Goal: Information Seeking & Learning: Find specific fact

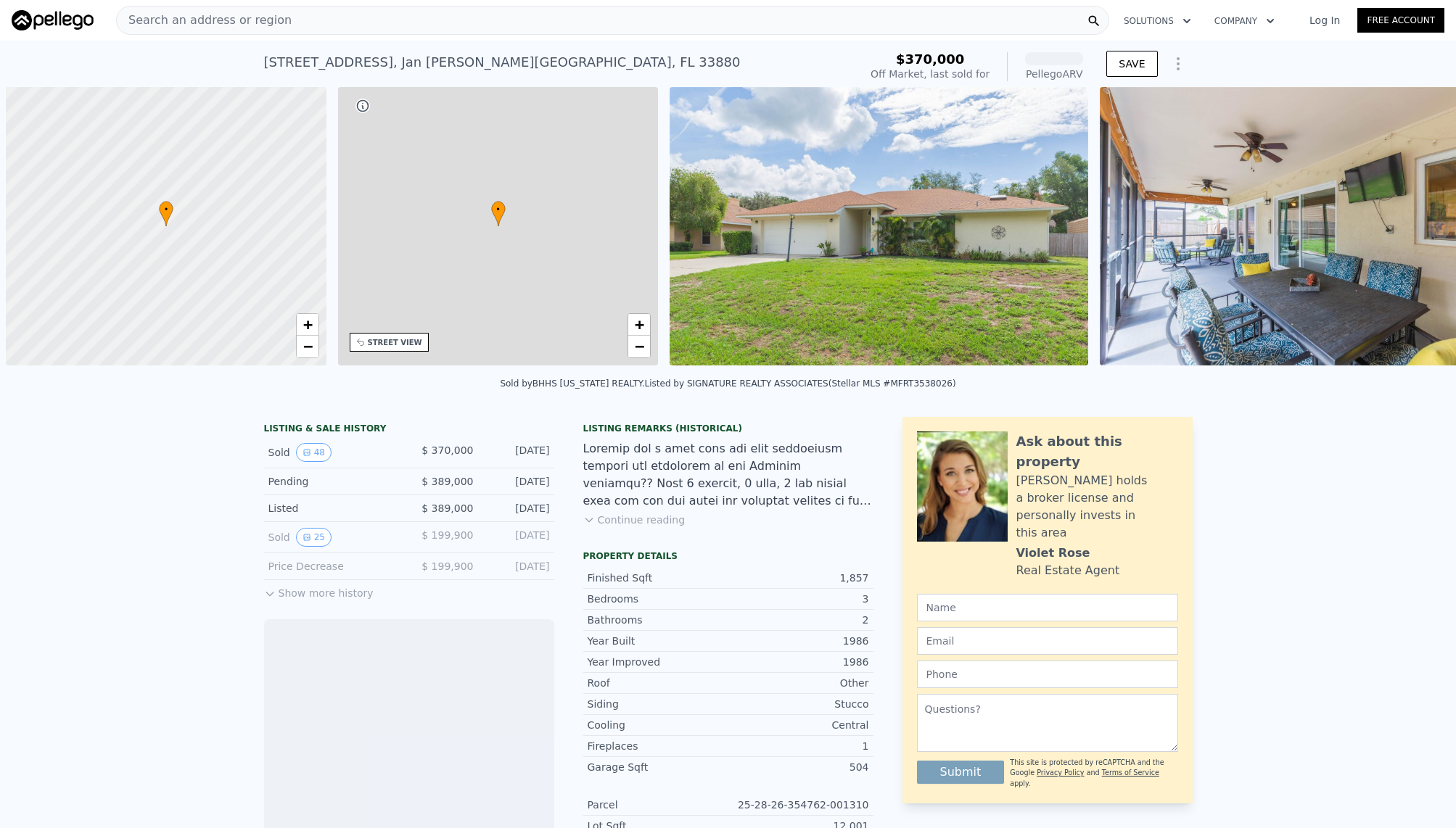
scroll to position [0, 6]
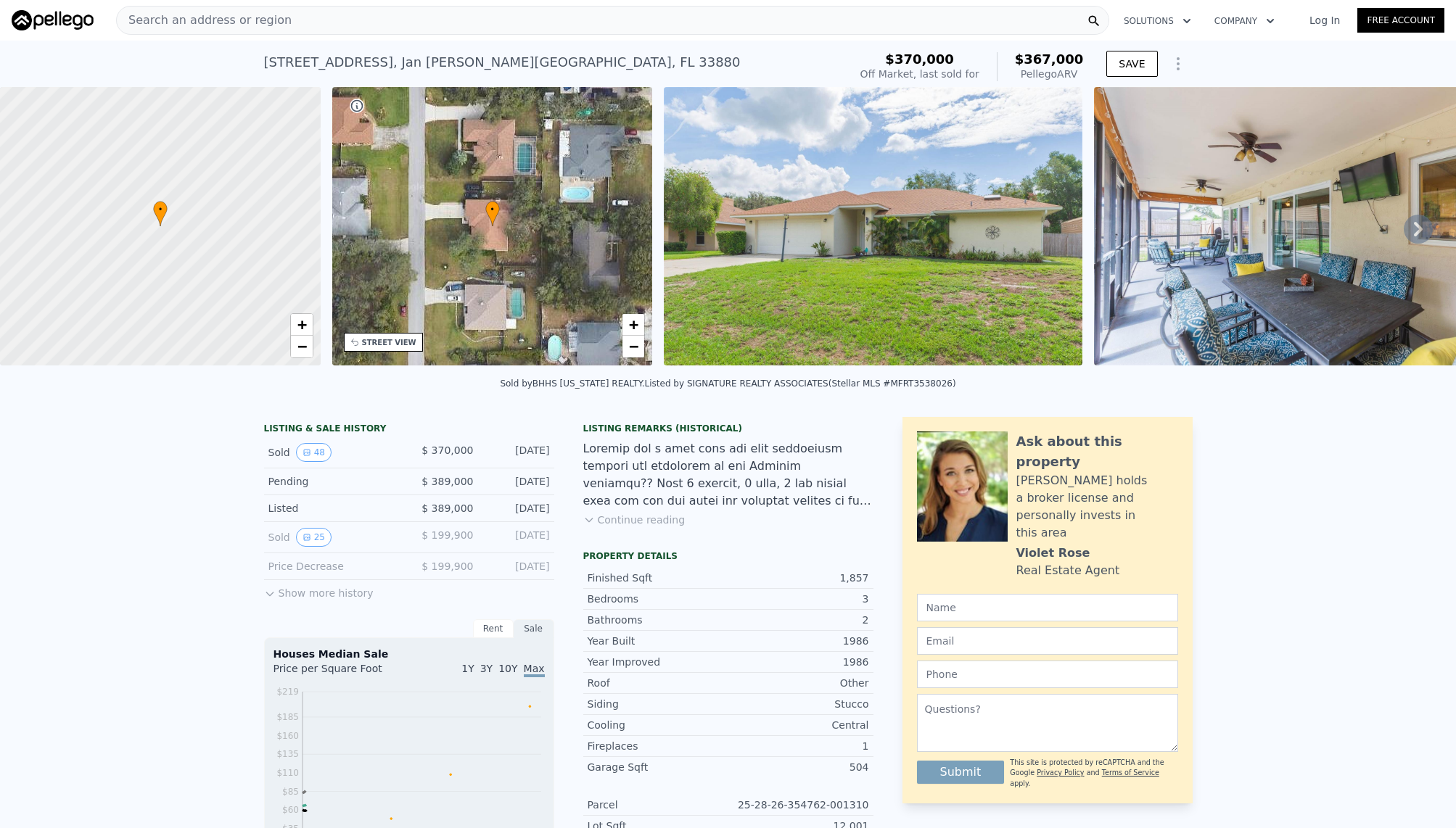
click at [581, 23] on div "Search an address or region" at bounding box center [612, 20] width 993 height 29
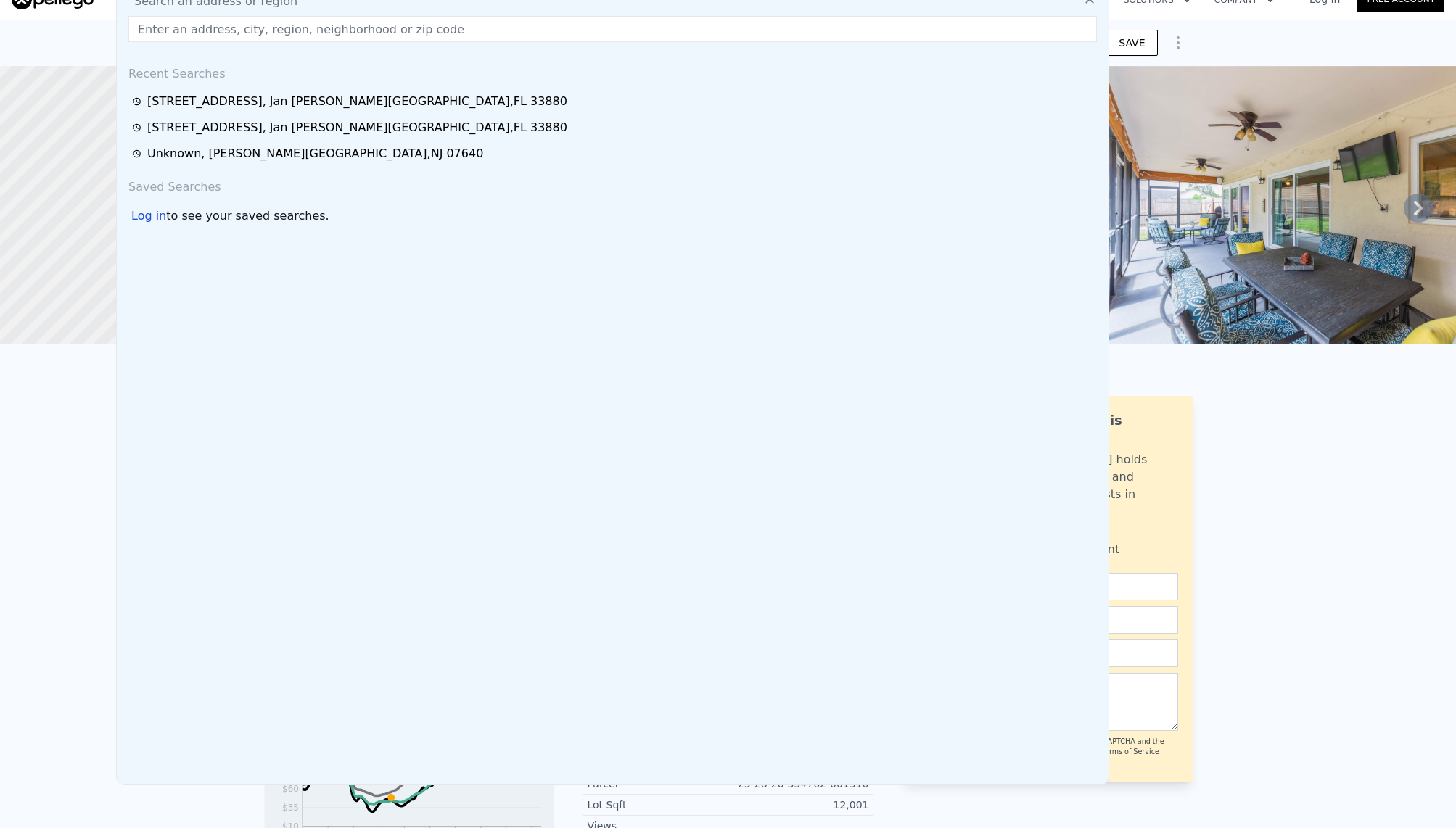
click at [96, 472] on div "LISTING & SALE HISTORY Sold 48 $ 370,000 [DATE] Pending $ 389,000 [DATE] Listed…" at bounding box center [728, 814] width 1456 height 858
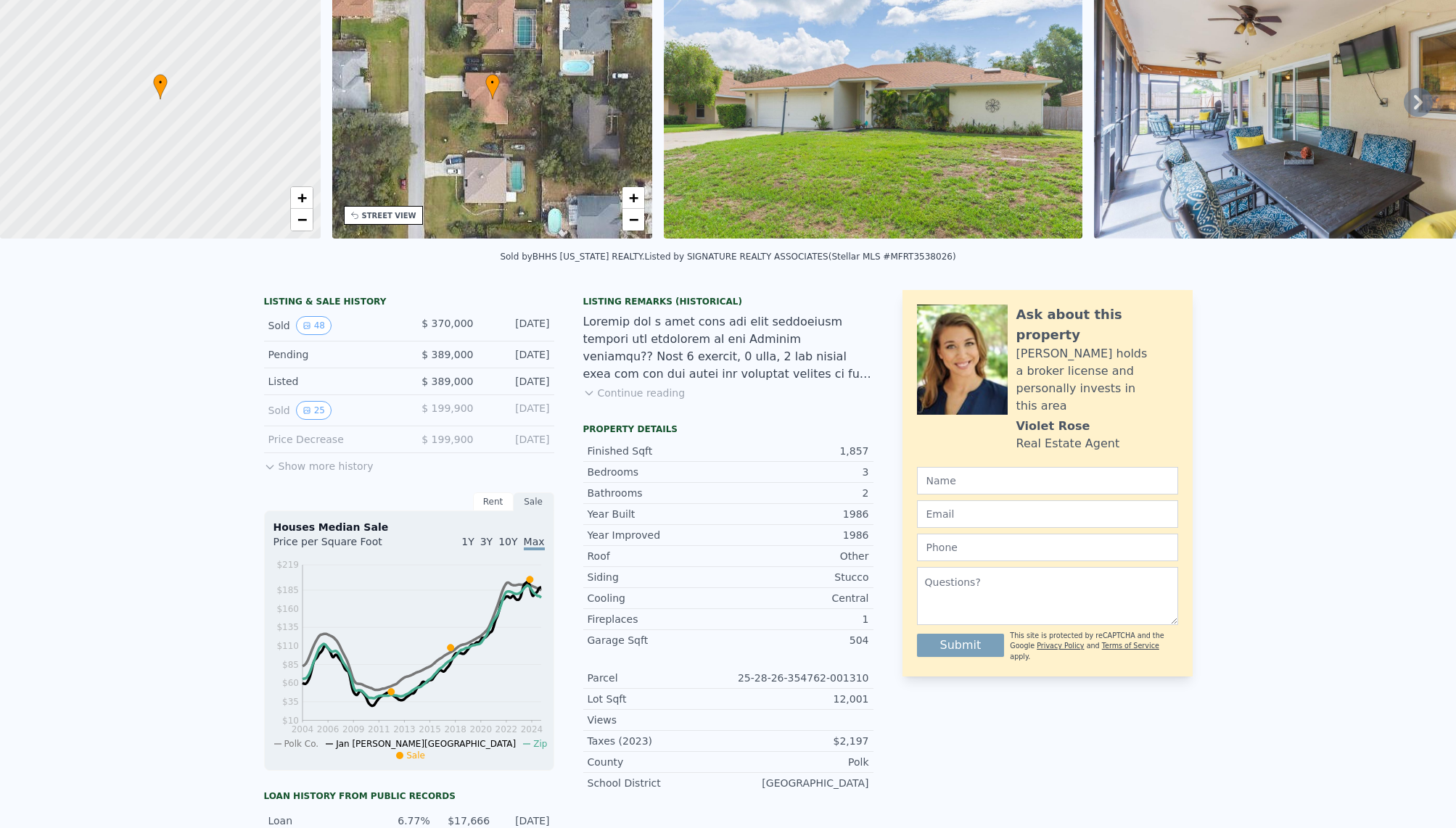
scroll to position [0, 0]
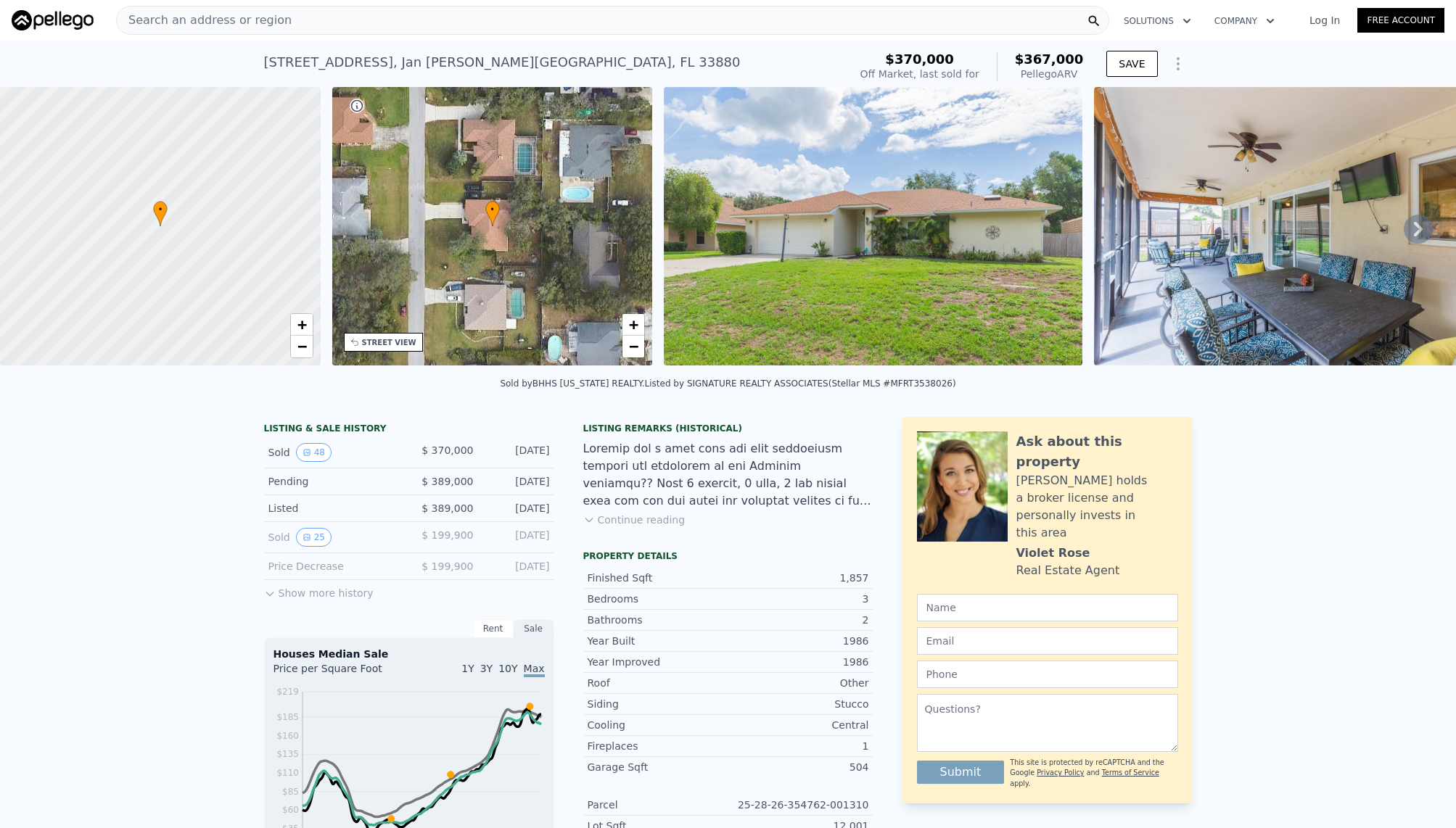
click at [281, 22] on div "Search an address or region" at bounding box center [612, 20] width 993 height 29
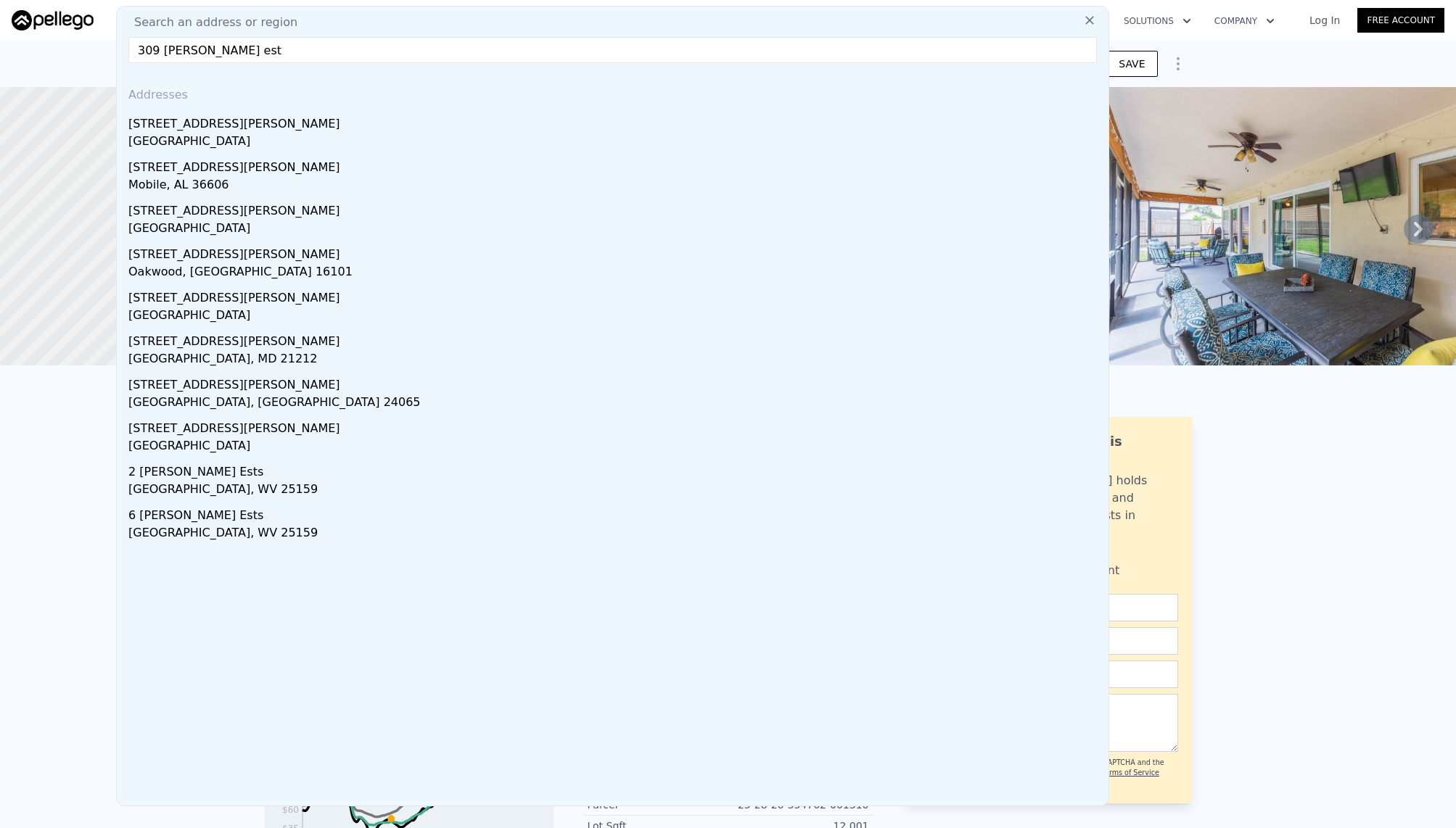
scroll to position [53, 0]
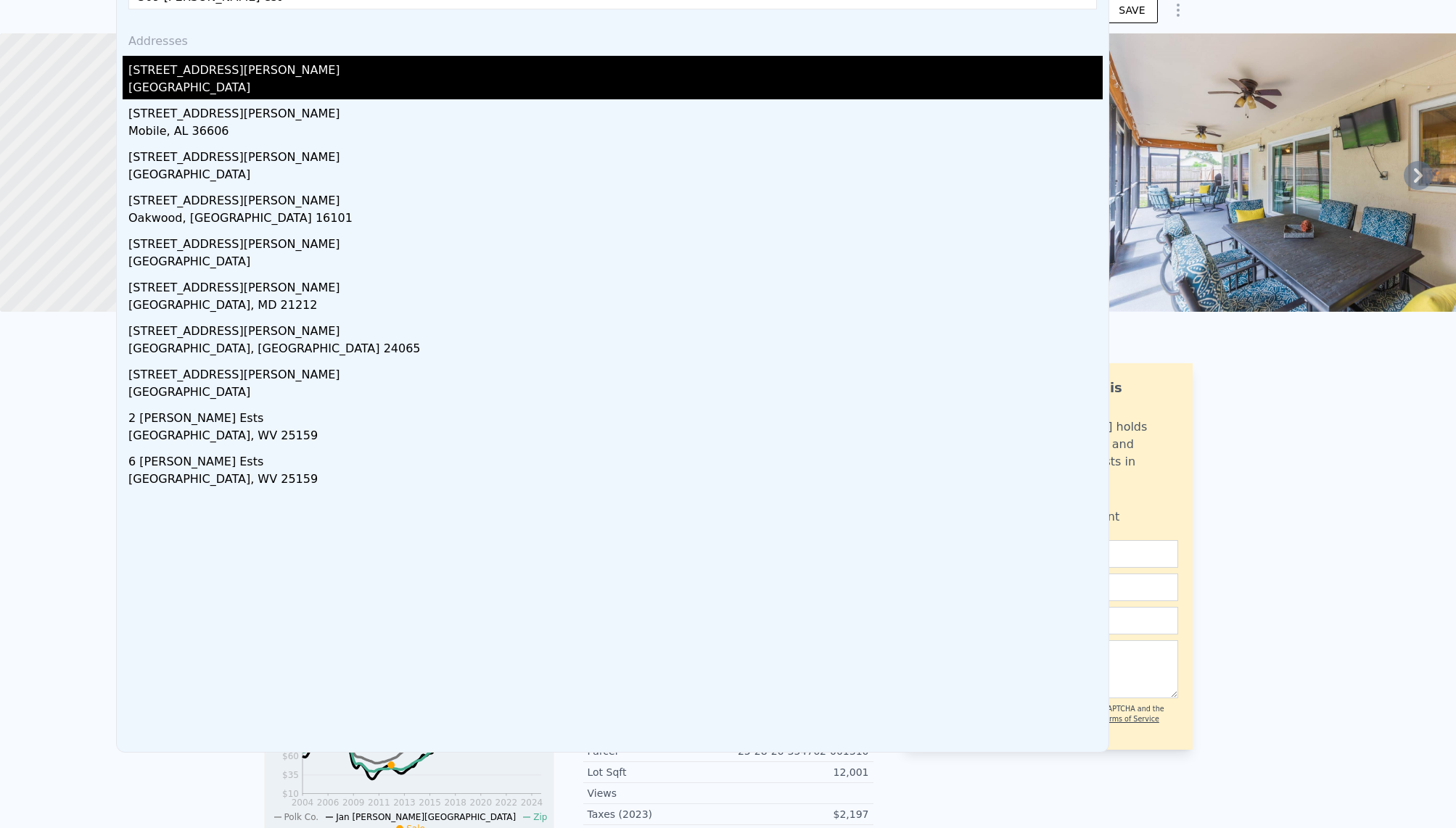
type input "309 [PERSON_NAME] est"
click at [214, 67] on div "[STREET_ADDRESS][PERSON_NAME]" at bounding box center [615, 67] width 974 height 23
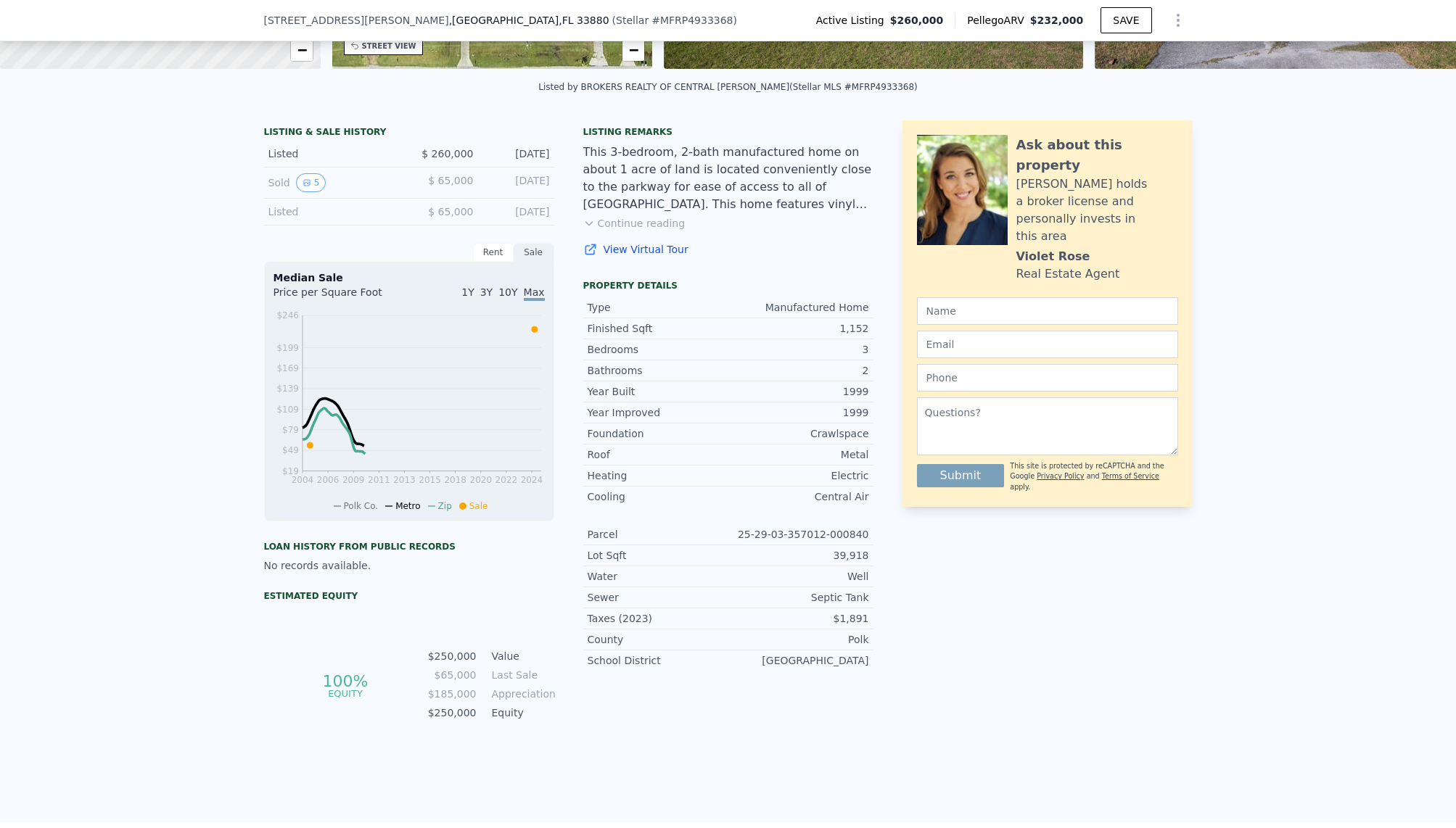
scroll to position [295, 0]
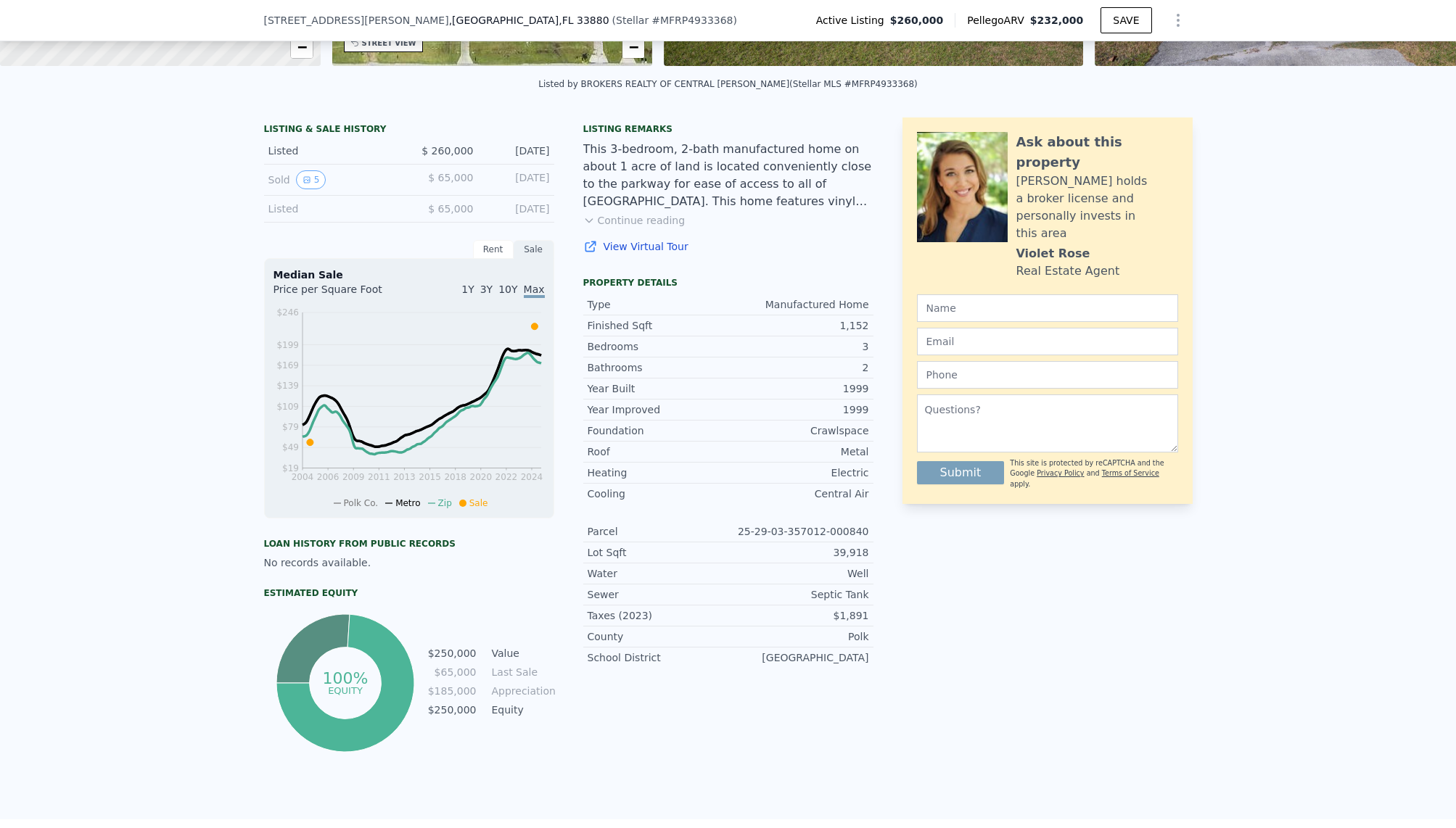
click at [651, 218] on button "Continue reading" at bounding box center [634, 220] width 102 height 14
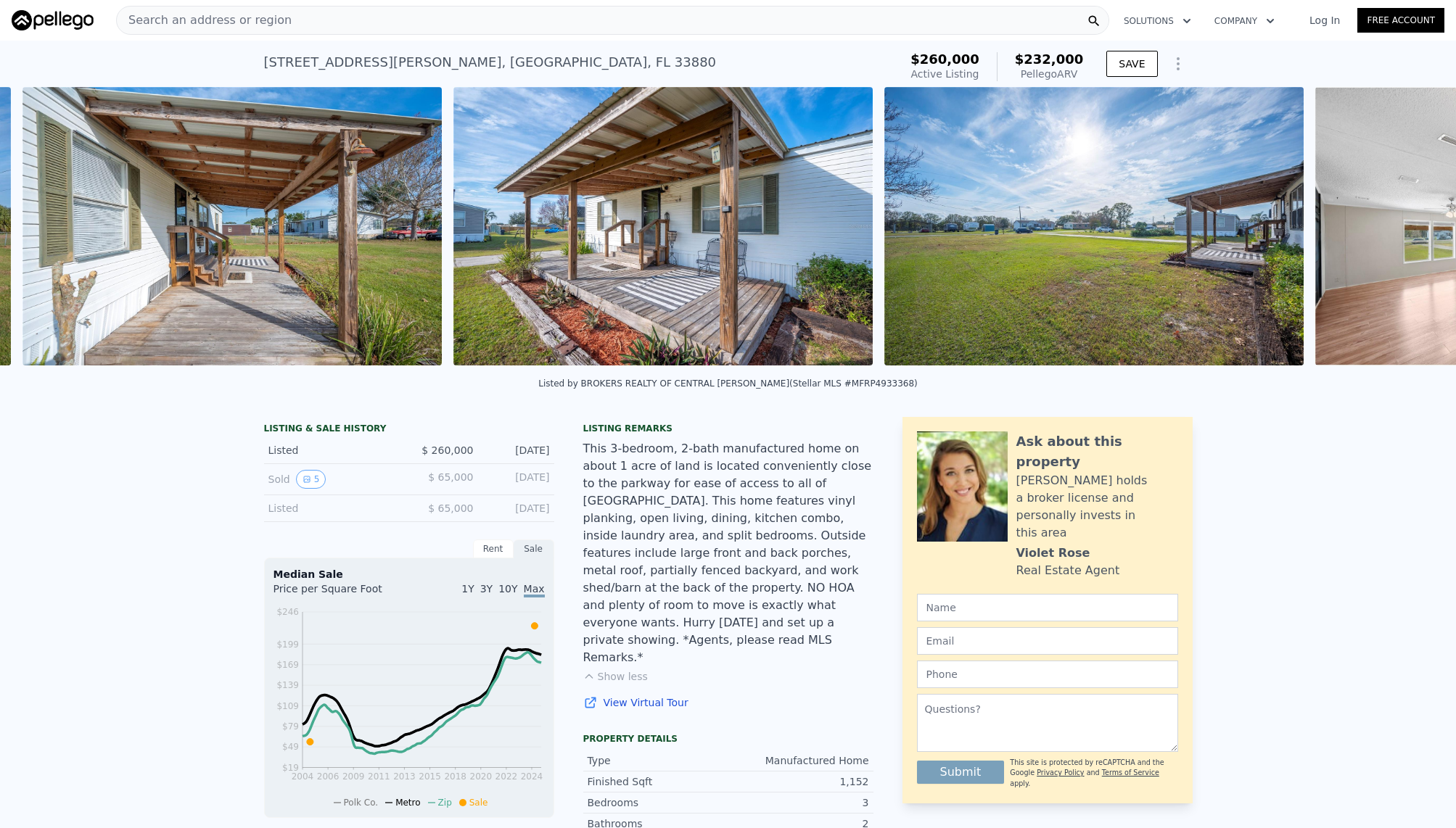
scroll to position [0, 2387]
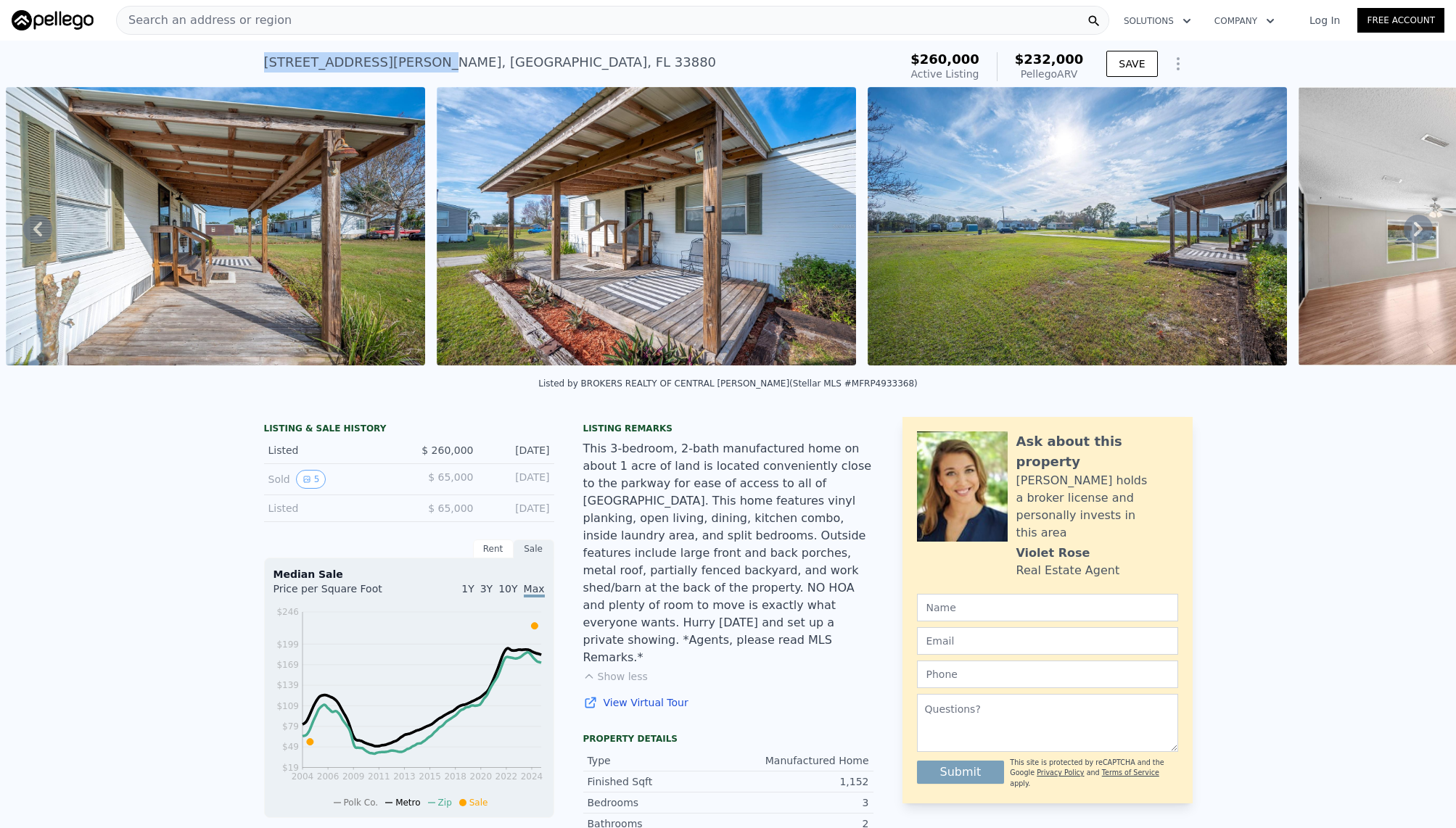
drag, startPoint x: 267, startPoint y: 63, endPoint x: 408, endPoint y: 68, distance: 141.1
click at [408, 68] on div "[STREET_ADDRESS][PERSON_NAME]" at bounding box center [490, 63] width 453 height 20
copy div "[STREET_ADDRESS][PERSON_NAME]"
